Goal: Information Seeking & Learning: Find specific fact

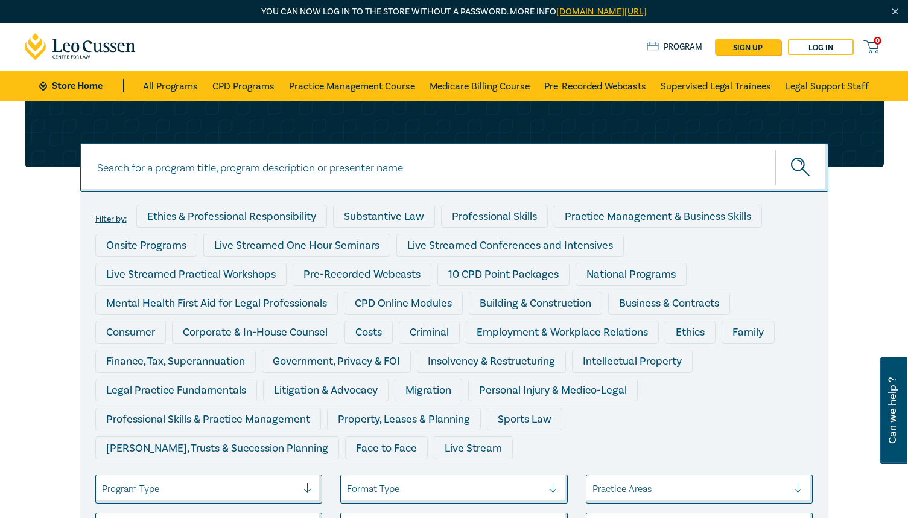
click at [258, 143] on input at bounding box center [454, 167] width 748 height 49
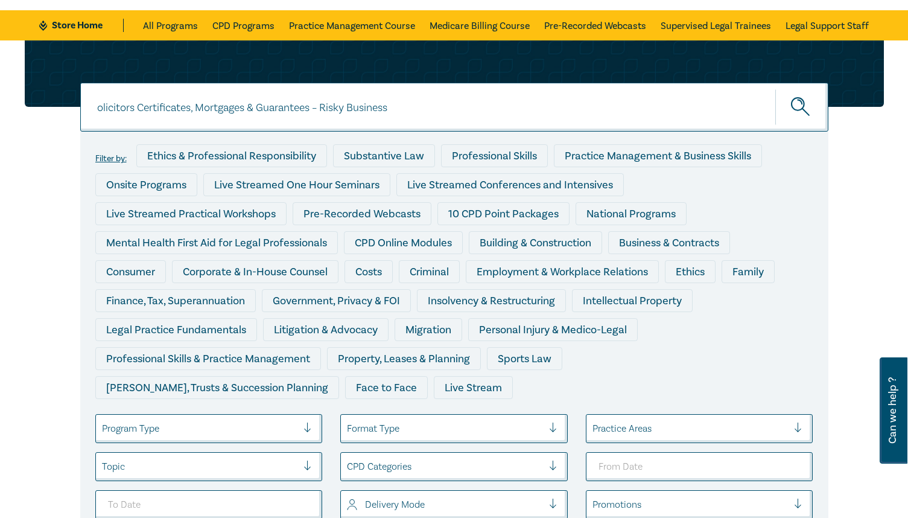
click at [95, 111] on input "olicitors Certificates, Mortgages & Guarantees – Risky Business" at bounding box center [454, 107] width 748 height 49
type input "solicitors Certificates, Mortgages & Guarantees – Risky Business"
click at [776, 89] on button "submit" at bounding box center [802, 107] width 53 height 37
click at [813, 110] on button "submit" at bounding box center [802, 107] width 53 height 37
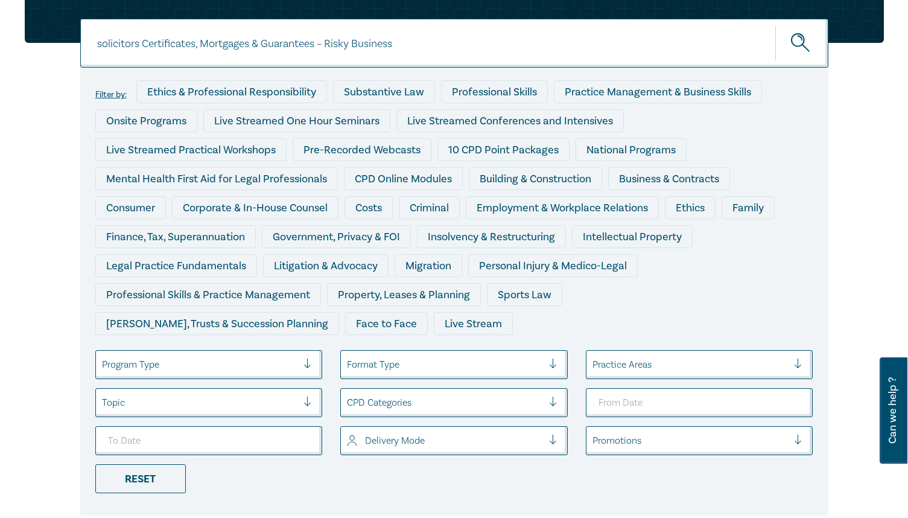
scroll to position [121, 0]
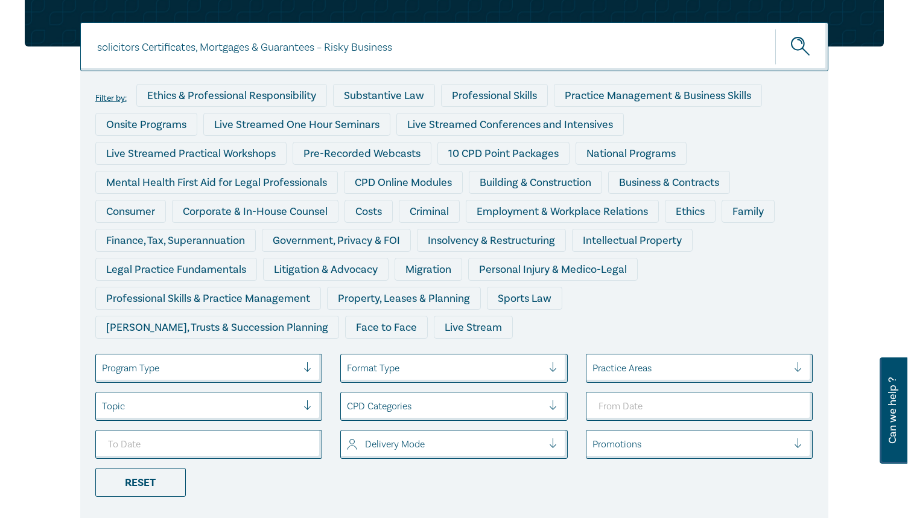
click at [196, 49] on input "solicitors Certificates, Mortgages & Guarantees – Risky Business" at bounding box center [454, 46] width 748 height 49
drag, startPoint x: 412, startPoint y: 53, endPoint x: -20, endPoint y: 54, distance: 432.1
